Goal: Find specific page/section: Find specific page/section

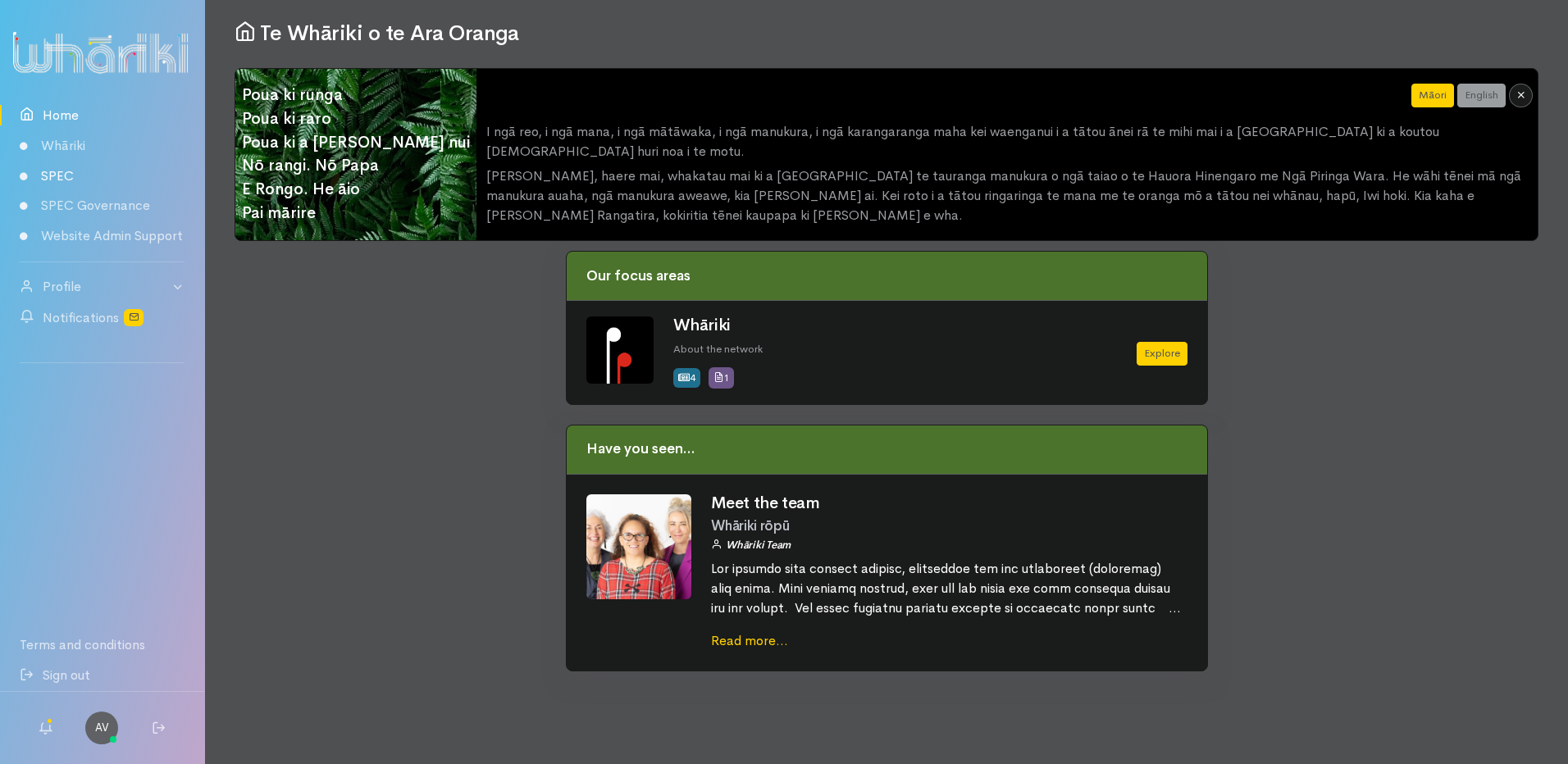
click at [54, 175] on link "SPEC" at bounding box center [102, 176] width 205 height 30
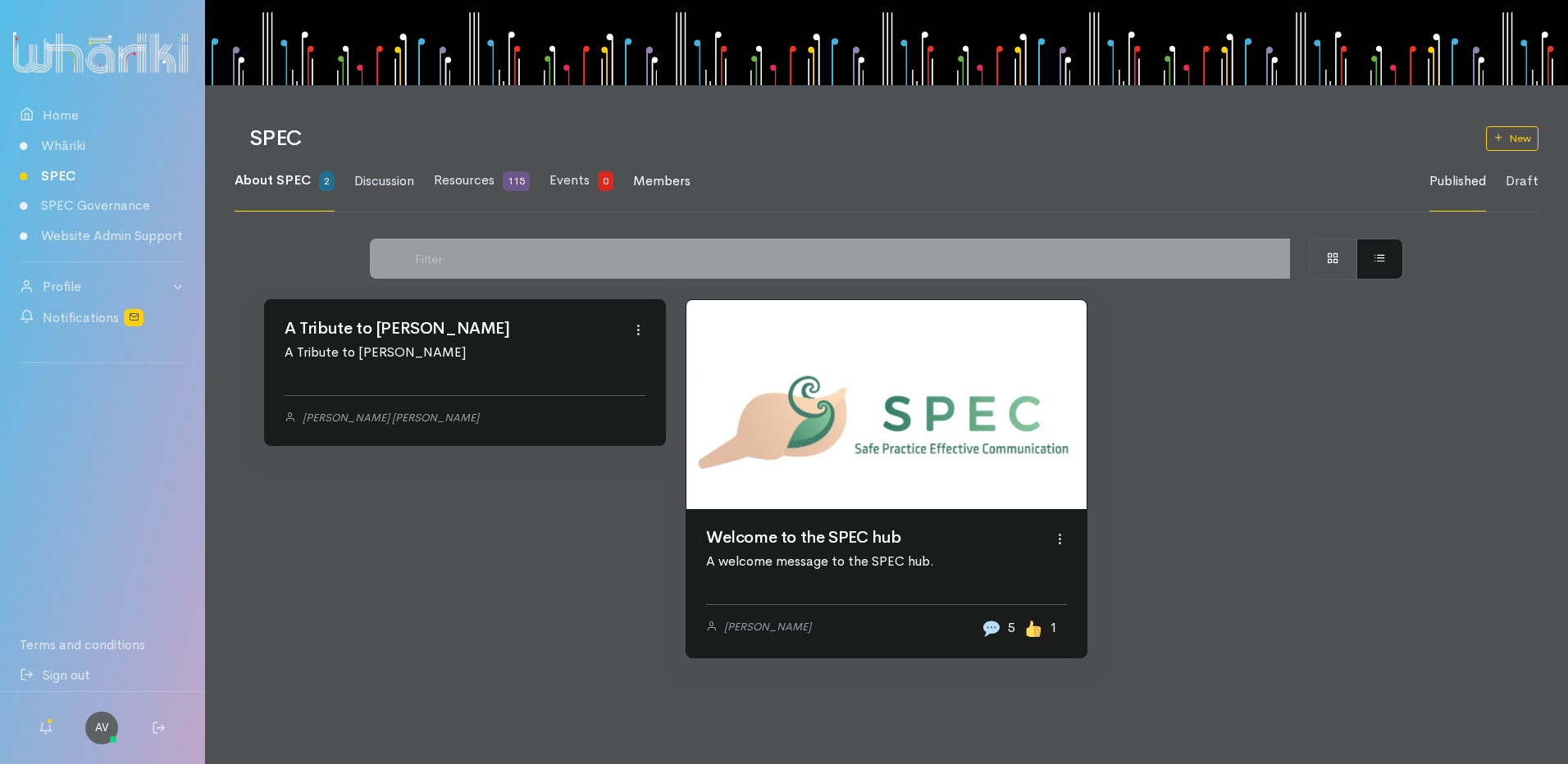
click at [662, 178] on span "Members" at bounding box center [662, 181] width 57 height 17
